Goal: Transaction & Acquisition: Purchase product/service

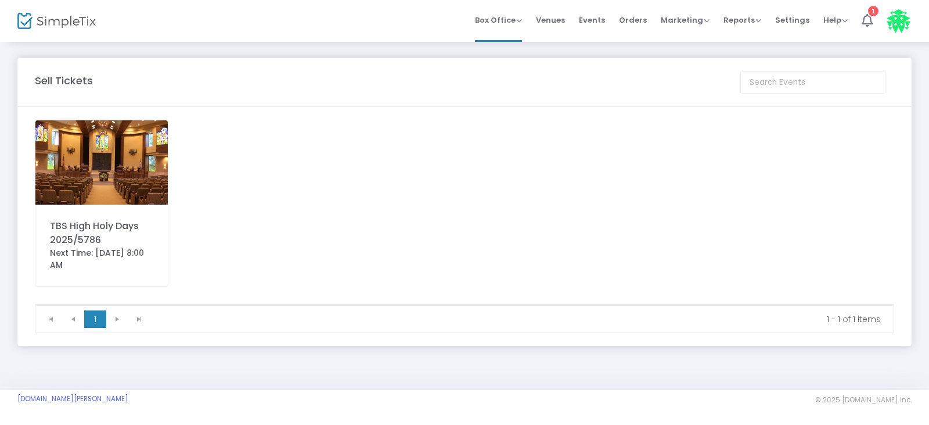
click at [112, 163] on img at bounding box center [101, 162] width 132 height 84
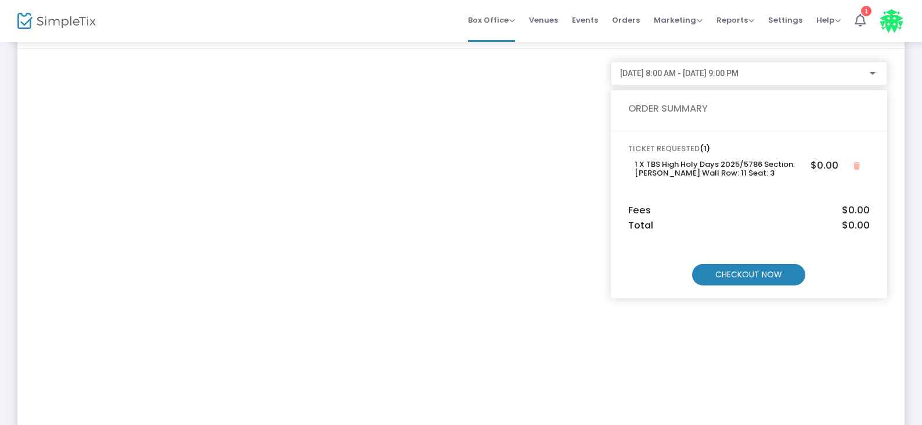
scroll to position [54, 0]
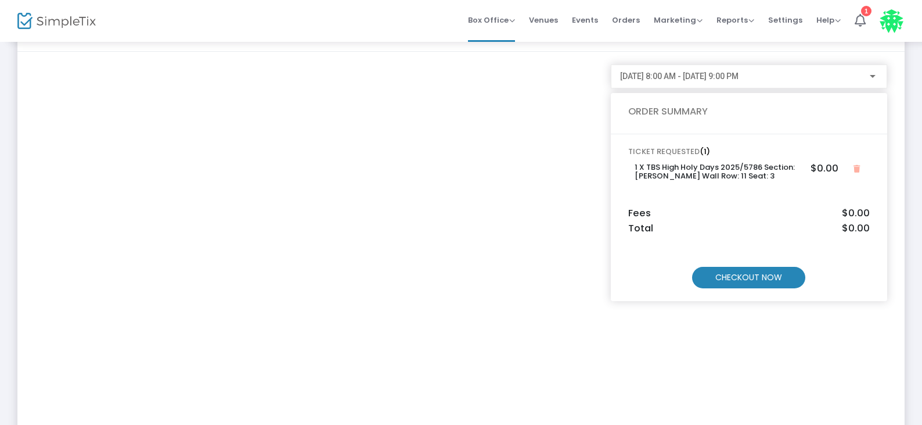
click at [741, 279] on m-button "CHECKOUT NOW" at bounding box center [748, 277] width 113 height 21
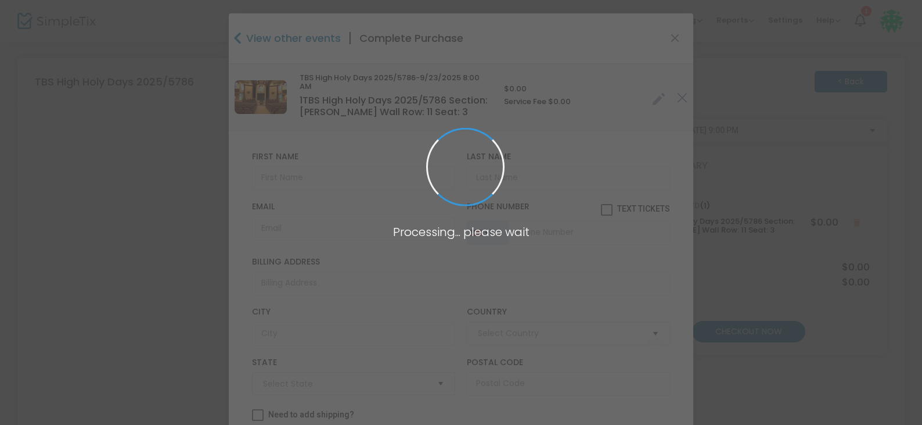
type input "[GEOGRAPHIC_DATA]"
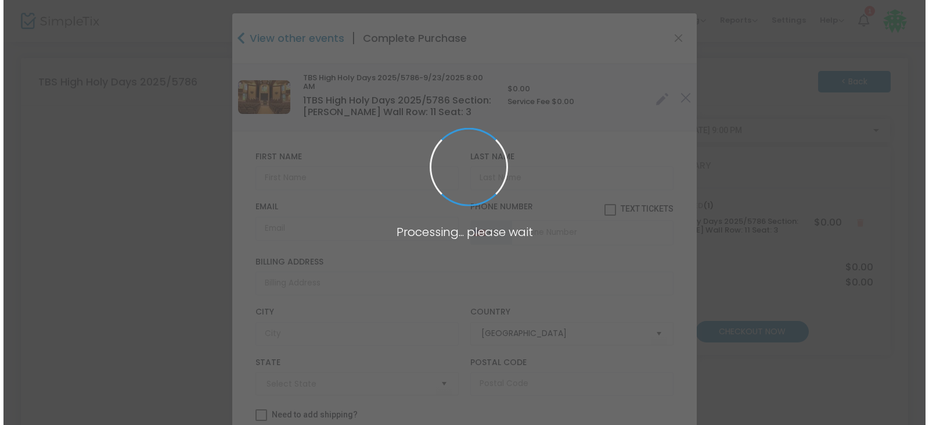
scroll to position [0, 0]
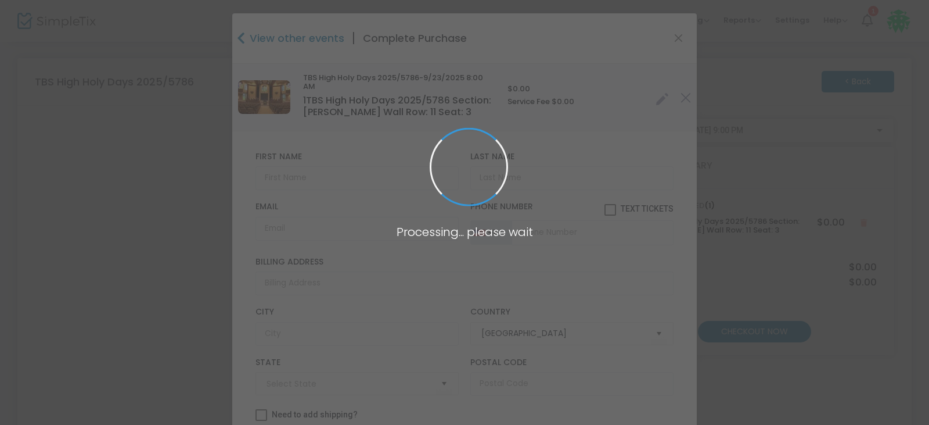
type input "[US_STATE]"
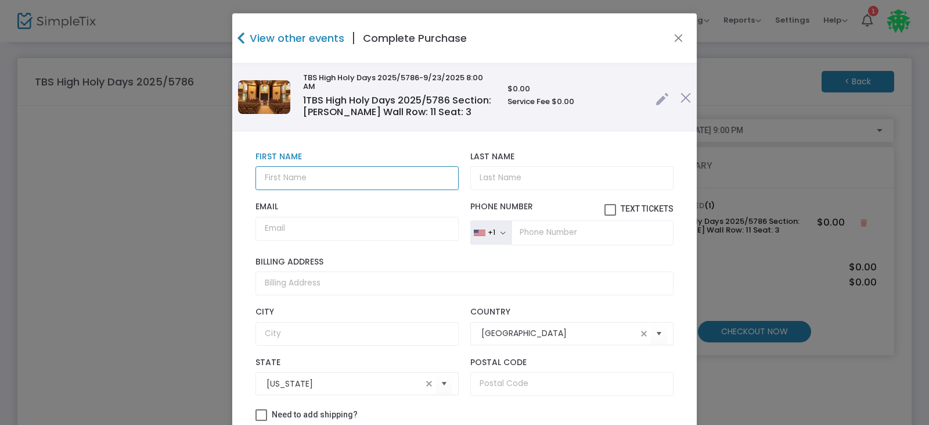
click at [310, 180] on input "text" at bounding box center [357, 178] width 203 height 24
type input "Avra"
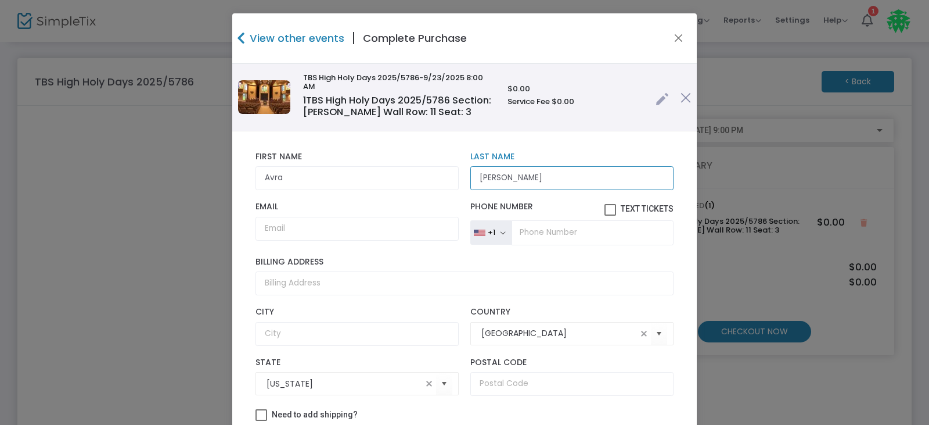
type input "[PERSON_NAME]"
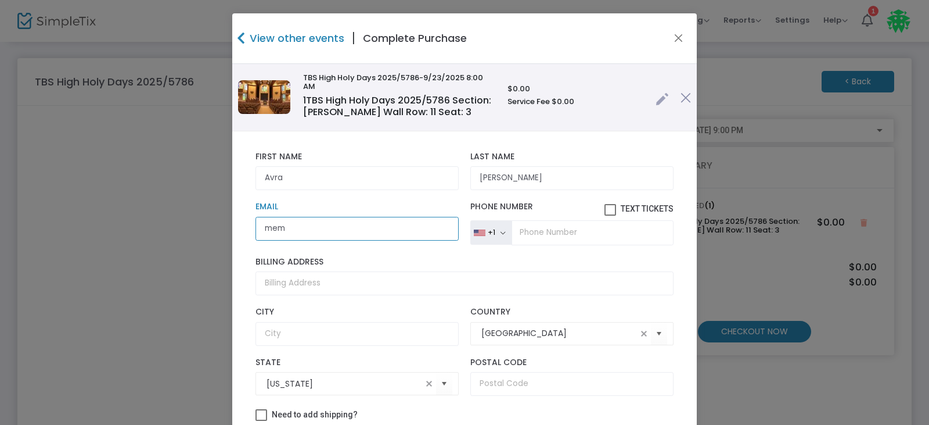
type input "[EMAIL_ADDRESS][DOMAIN_NAME]"
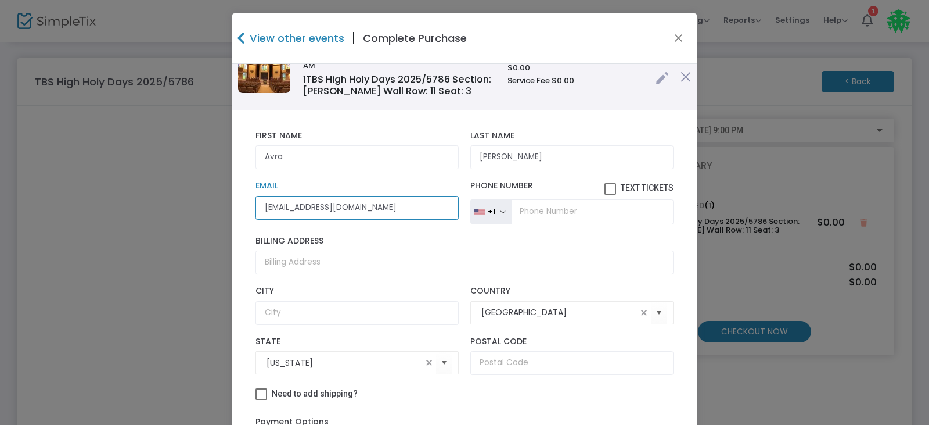
scroll to position [113, 0]
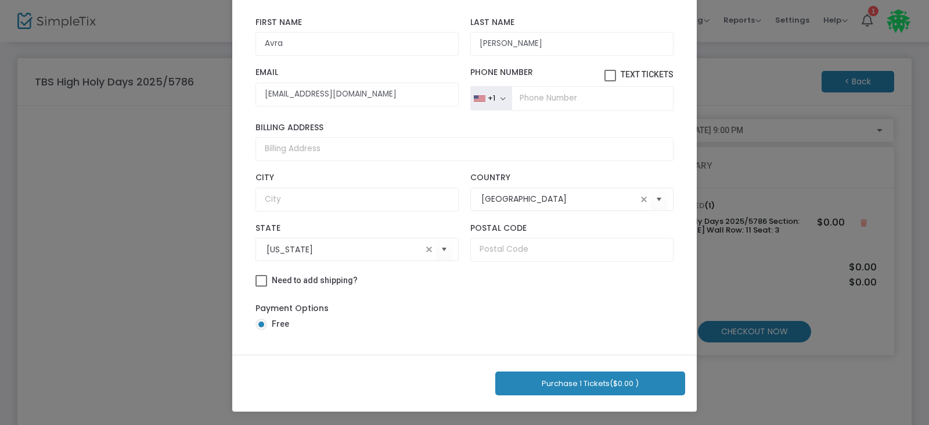
click at [583, 386] on button "Purchase 1 Tickets ($0.00 )" at bounding box center [590, 383] width 190 height 24
